Goal: Find specific page/section: Find specific page/section

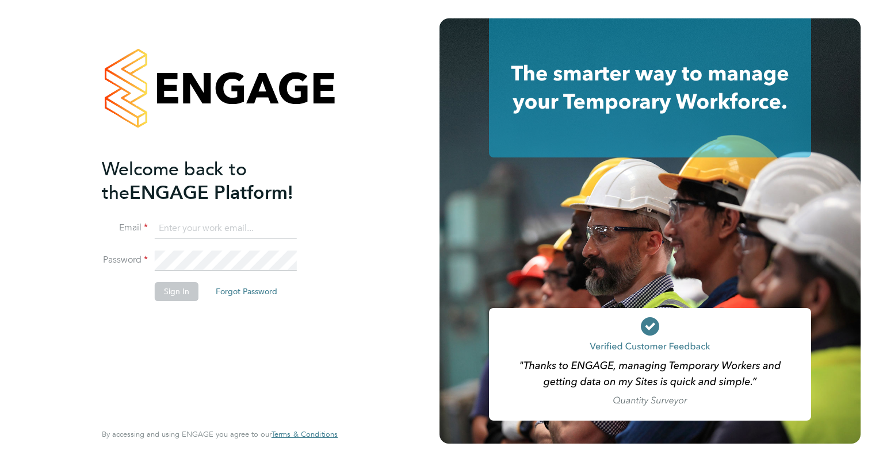
type input "[PERSON_NAME][EMAIL_ADDRESS][PERSON_NAME][PERSON_NAME][DOMAIN_NAME]"
click at [178, 290] on button "Sign In" at bounding box center [177, 291] width 44 height 18
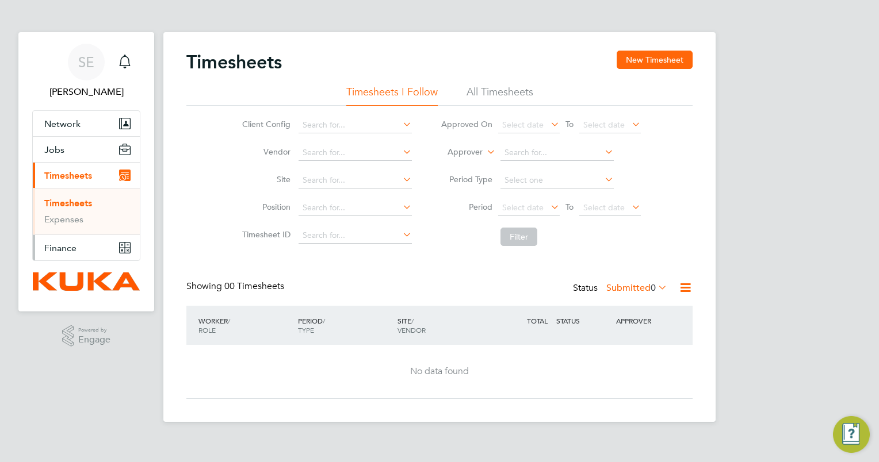
click at [70, 248] on span "Finance" at bounding box center [60, 248] width 32 height 11
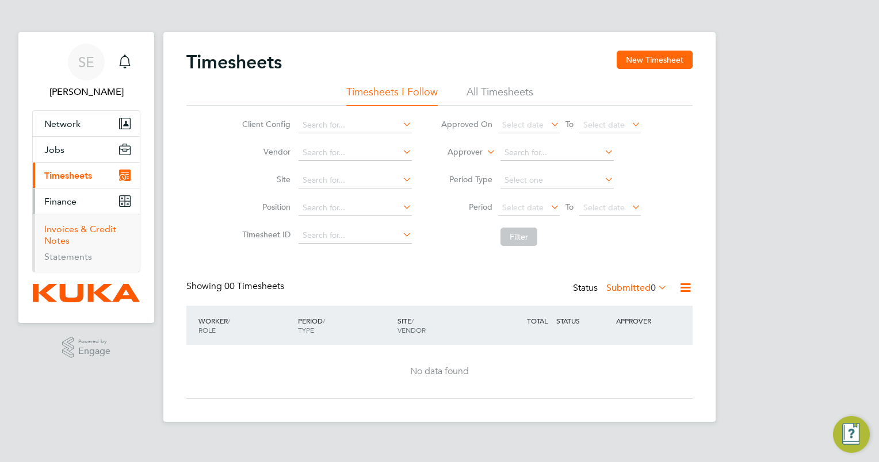
click at [98, 231] on link "Invoices & Credit Notes" at bounding box center [80, 235] width 72 height 22
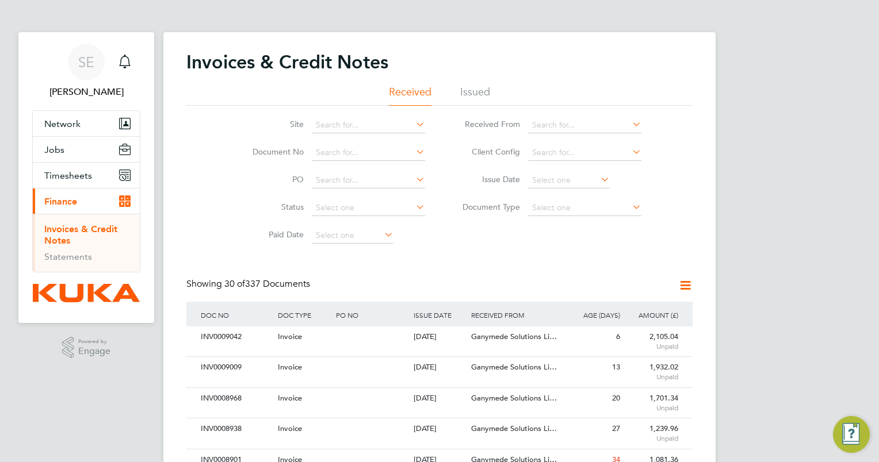
click at [630, 151] on icon at bounding box center [630, 152] width 0 height 16
click at [601, 182] on li "KUKA Systems UK Limited (MV)" at bounding box center [590, 184] width 125 height 16
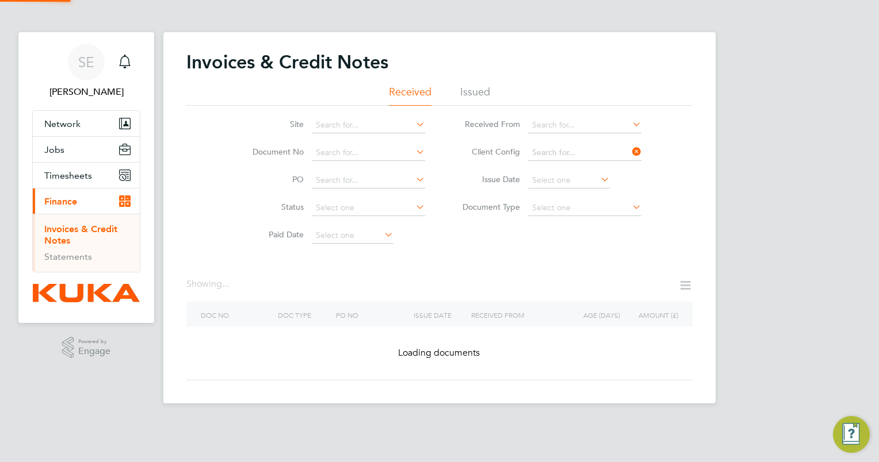
type input "KUKA Systems UK Limited (MV)"
